Goal: Task Accomplishment & Management: Manage account settings

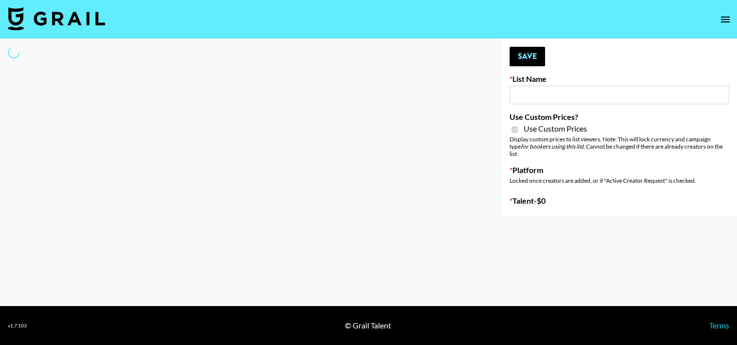
type input "Amaxy Beauty"
checkbox input "true"
select select "Brand"
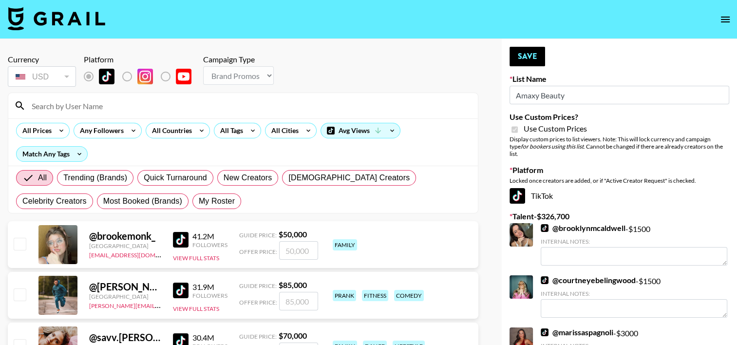
click at [197, 105] on input at bounding box center [249, 106] width 446 height 16
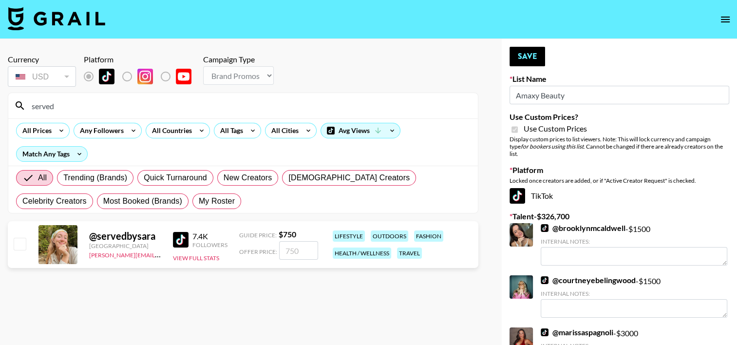
type input "served"
click at [21, 242] on input "checkbox" at bounding box center [20, 244] width 12 height 12
checkbox input "true"
click at [291, 251] on input "750" at bounding box center [298, 250] width 39 height 19
type input "70"
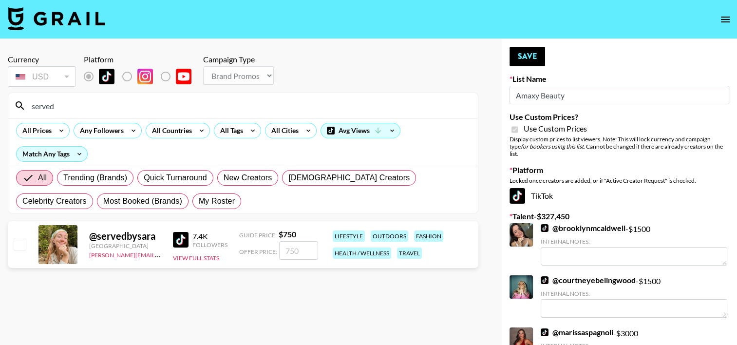
checkbox input "false"
type input "5"
checkbox input "true"
type input "500"
click at [530, 55] on button "Save" at bounding box center [528, 56] width 36 height 19
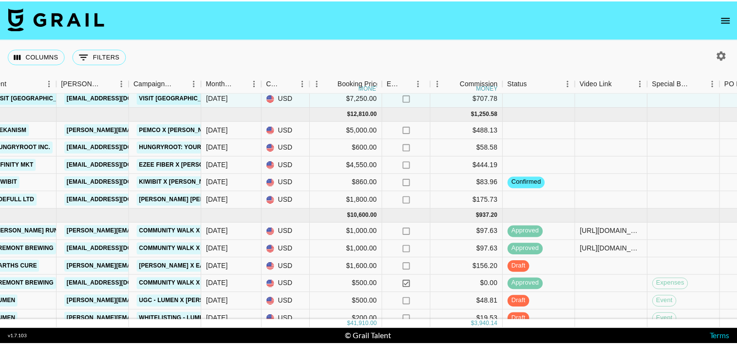
scroll to position [0, 340]
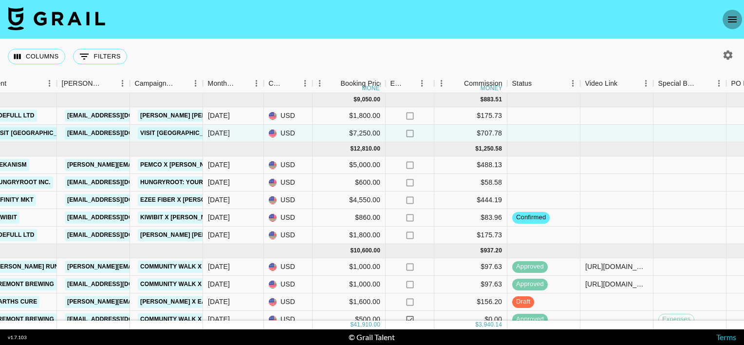
click at [731, 17] on icon "open drawer" at bounding box center [732, 20] width 9 height 6
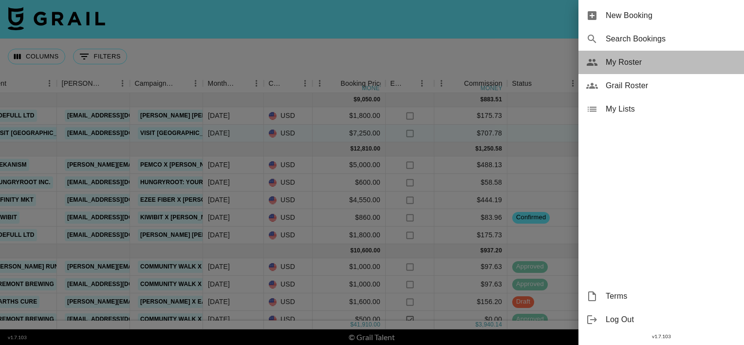
click at [683, 58] on span "My Roster" at bounding box center [671, 63] width 131 height 12
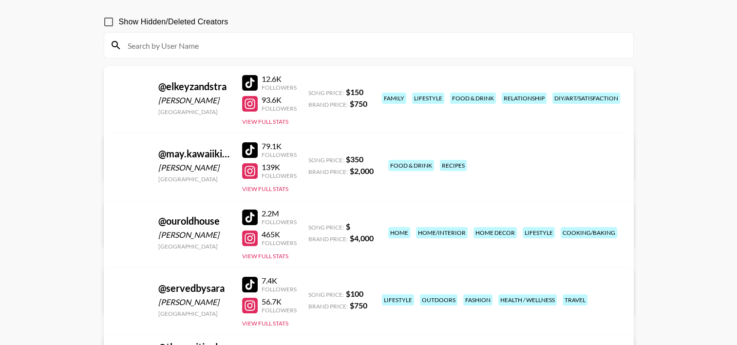
scroll to position [82, 0]
